Goal: Find specific page/section: Find specific page/section

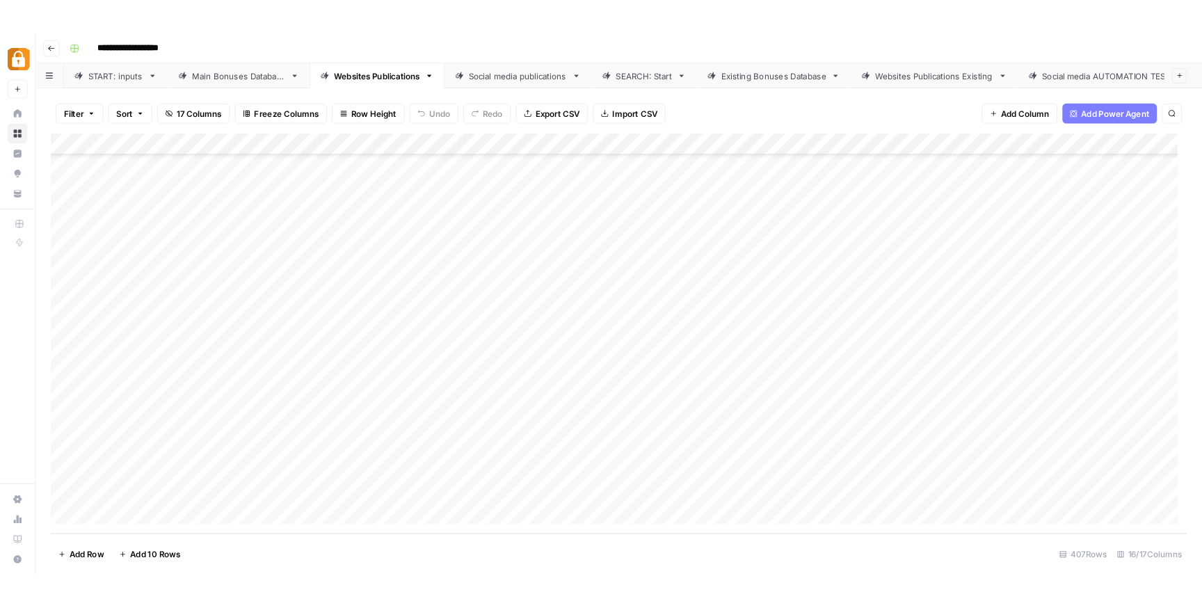
scroll to position [9229, 0]
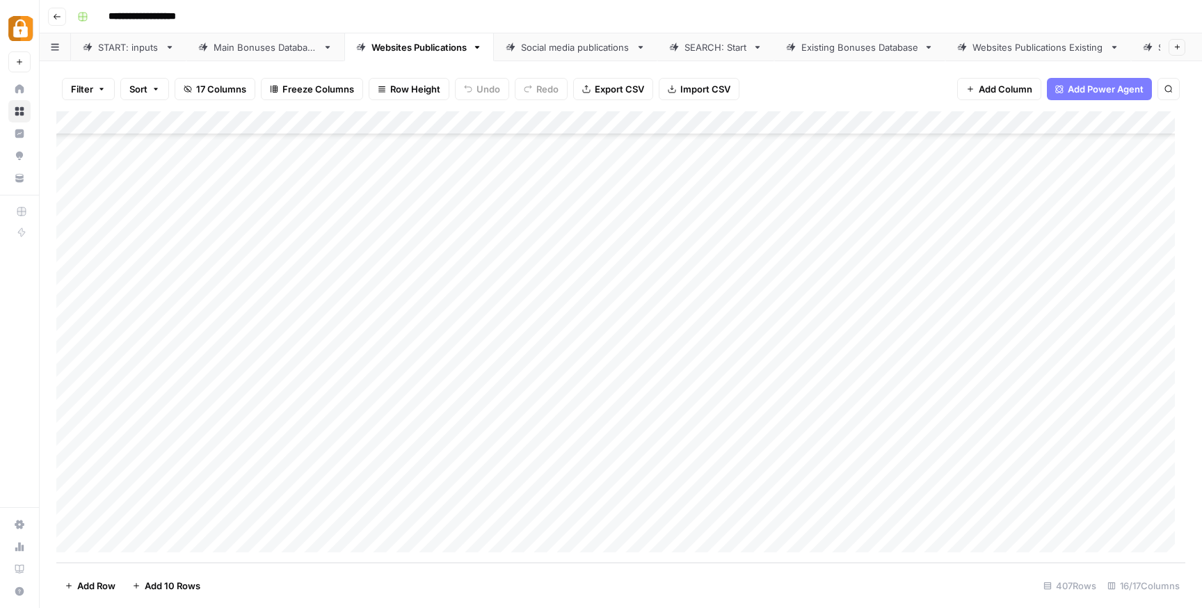
click at [298, 563] on footer "Add Row Add 10 Rows 407 Rows 16/17 Columns" at bounding box center [620, 585] width 1129 height 45
